Goal: Navigation & Orientation: Go to known website

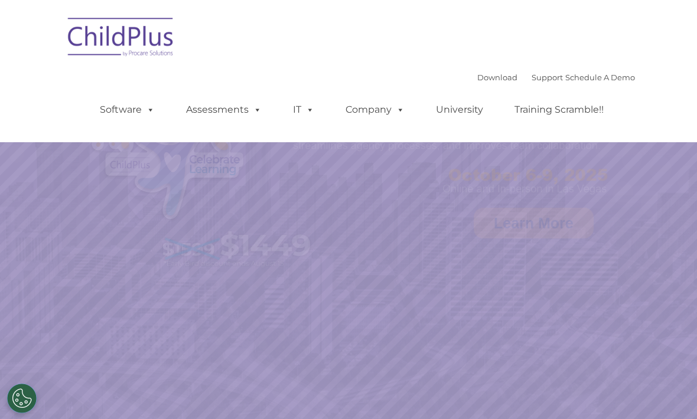
select select "MEDIUM"
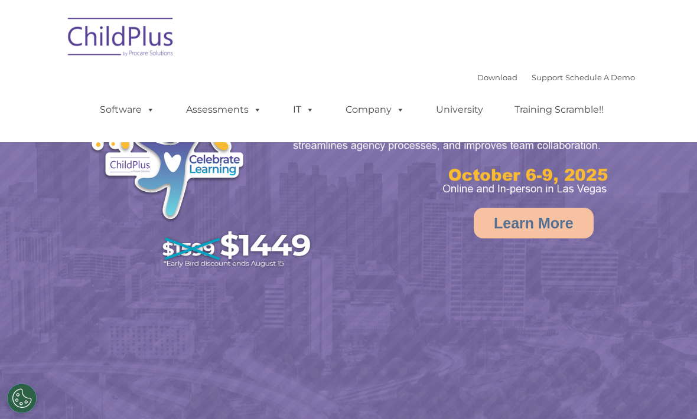
select select "MEDIUM"
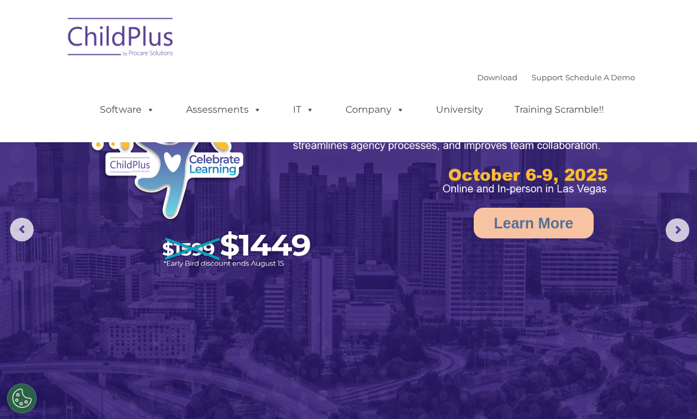
click at [117, 35] on img at bounding box center [121, 38] width 118 height 59
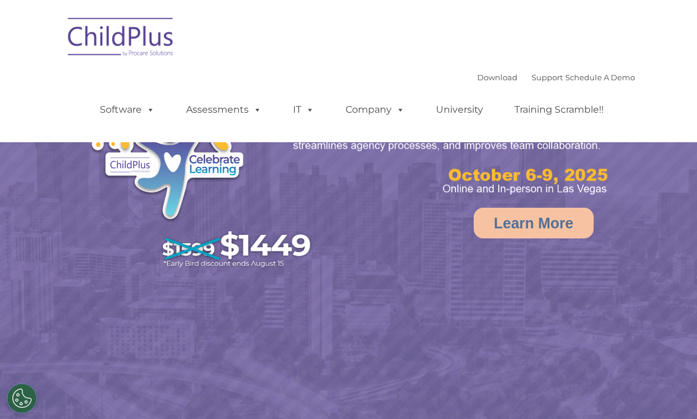
select select "MEDIUM"
